Goal: Information Seeking & Learning: Check status

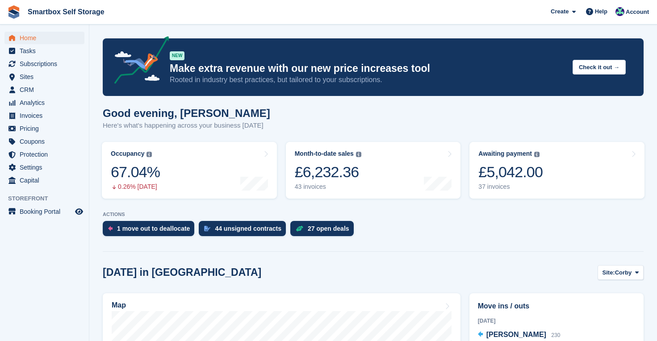
click at [29, 36] on span "Home" at bounding box center [47, 38] width 54 height 13
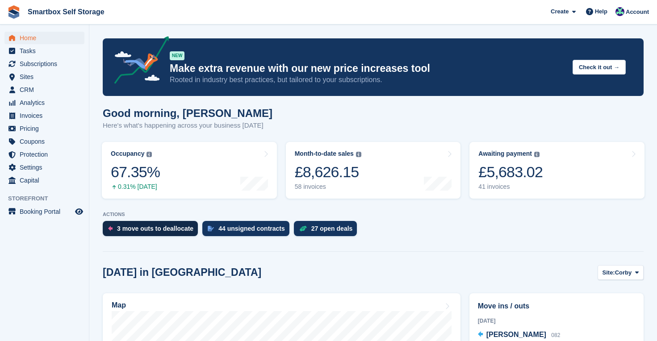
click at [171, 231] on div "3 move outs to deallocate" at bounding box center [155, 228] width 76 height 7
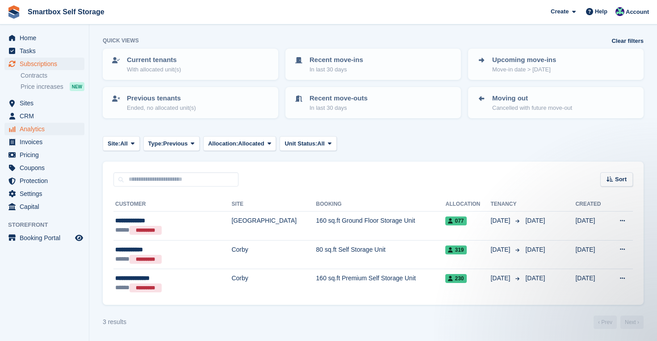
click at [41, 134] on span "Analytics" at bounding box center [47, 129] width 54 height 13
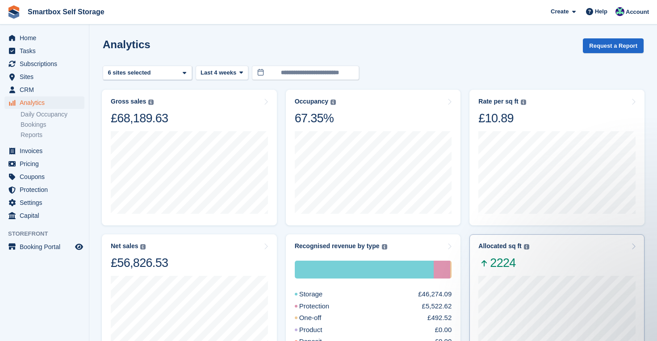
click at [573, 265] on div "Allocated sq ft The total change in allocated area from the beginning to the en…" at bounding box center [556, 256] width 157 height 28
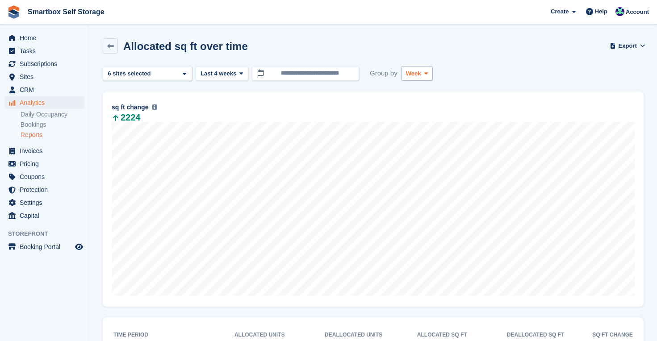
click at [428, 76] on span at bounding box center [425, 73] width 7 height 7
click at [423, 132] on link "Month" at bounding box center [444, 127] width 78 height 16
click at [239, 75] on span at bounding box center [241, 73] width 7 height 7
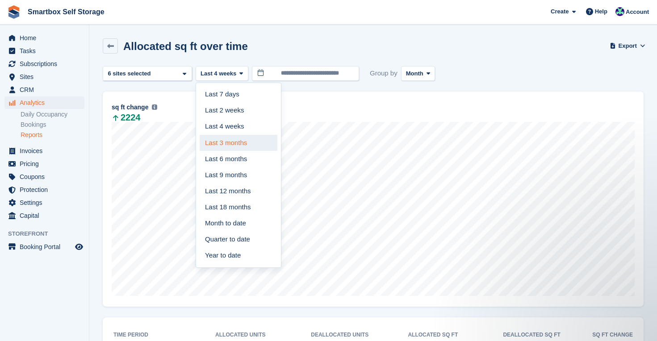
click at [236, 143] on link "Last 3 months" at bounding box center [239, 143] width 78 height 16
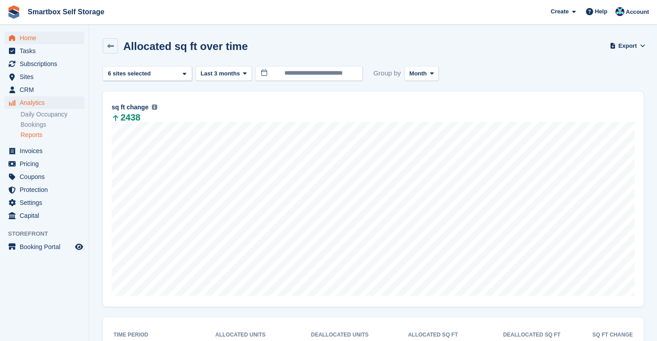
click at [34, 37] on span "Home" at bounding box center [47, 38] width 54 height 13
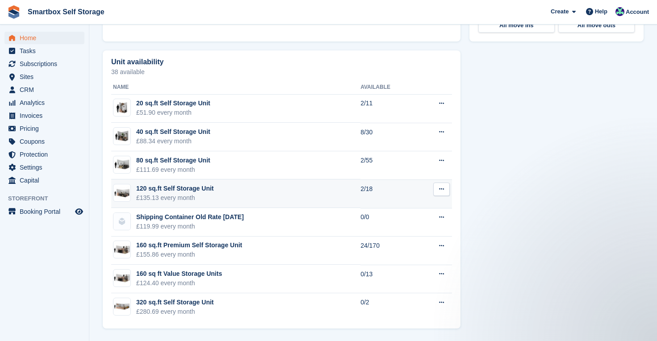
scroll to position [485, 0]
